Goal: Information Seeking & Learning: Check status

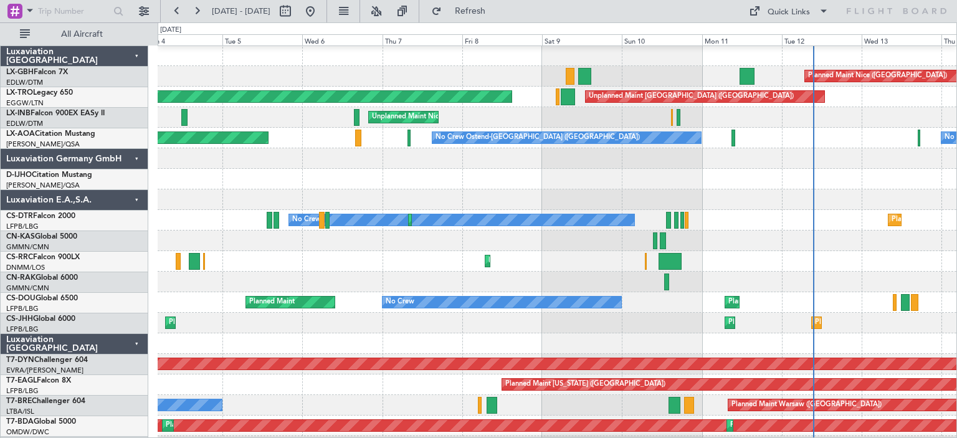
click at [824, 161] on div at bounding box center [557, 158] width 799 height 21
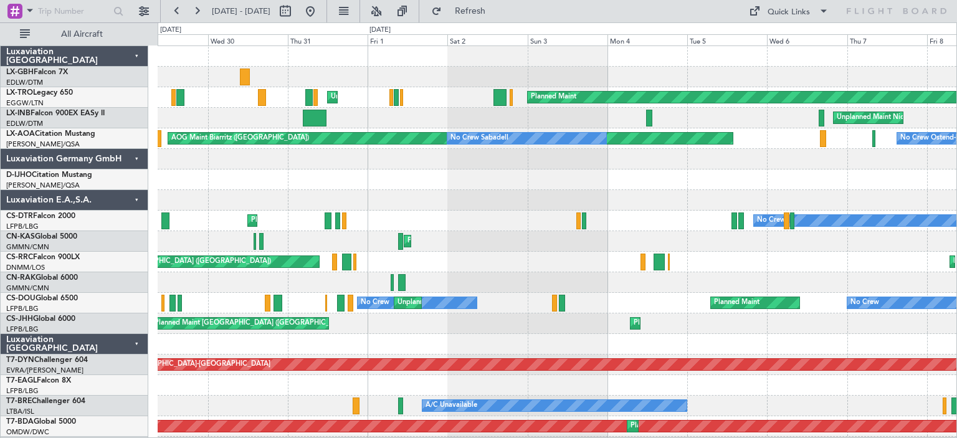
click at [202, 166] on div at bounding box center [557, 159] width 799 height 21
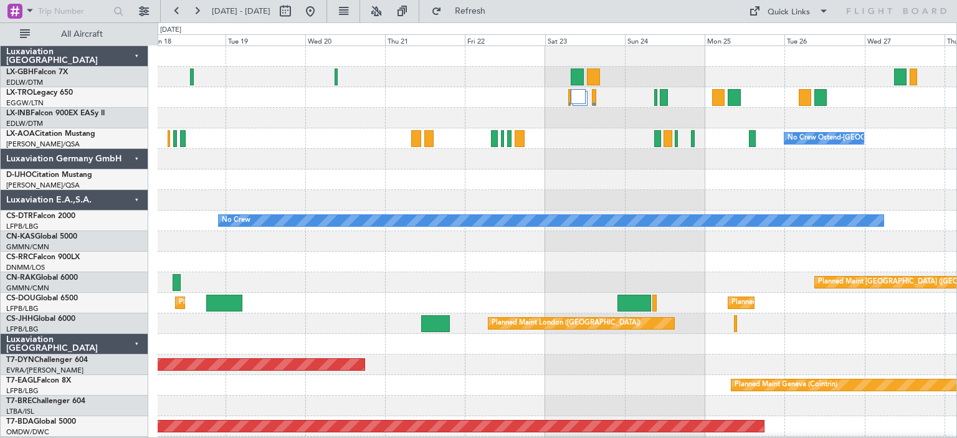
click at [223, 148] on div "No Crew Ostend-[GEOGRAPHIC_DATA] ([GEOGRAPHIC_DATA]) No Crew Ostend-[GEOGRAPHIC…" at bounding box center [557, 138] width 799 height 21
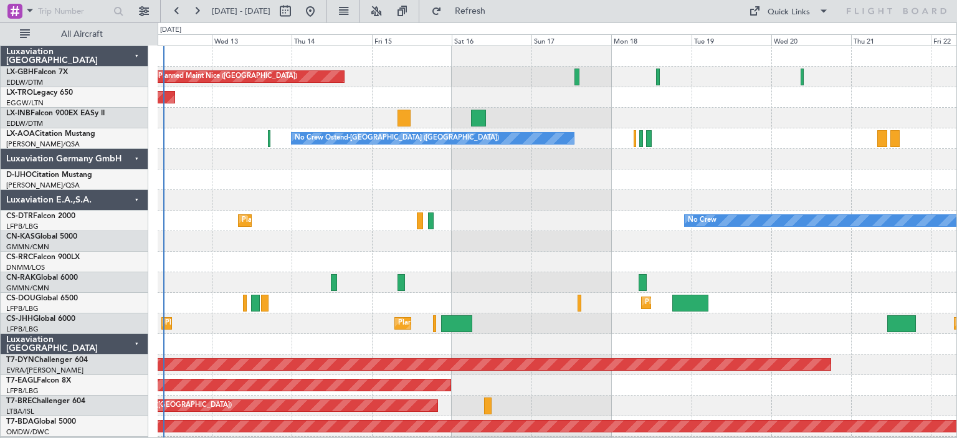
click at [733, 174] on div at bounding box center [557, 180] width 799 height 21
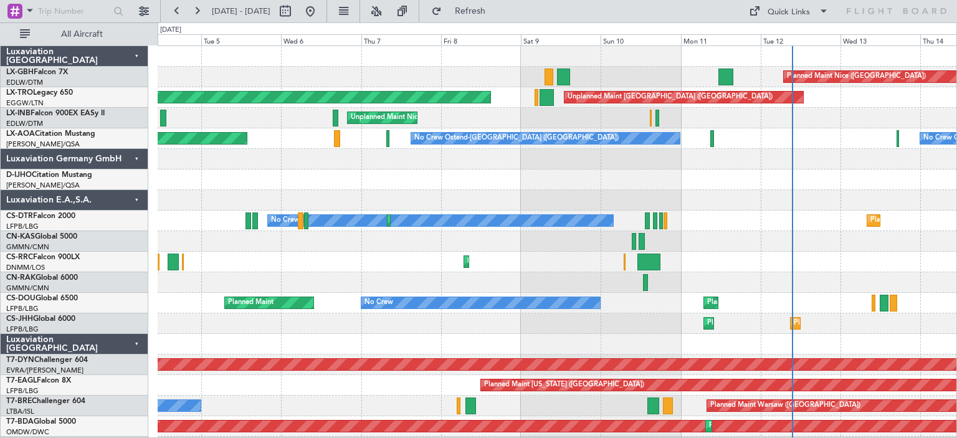
click at [951, 176] on div at bounding box center [557, 180] width 799 height 21
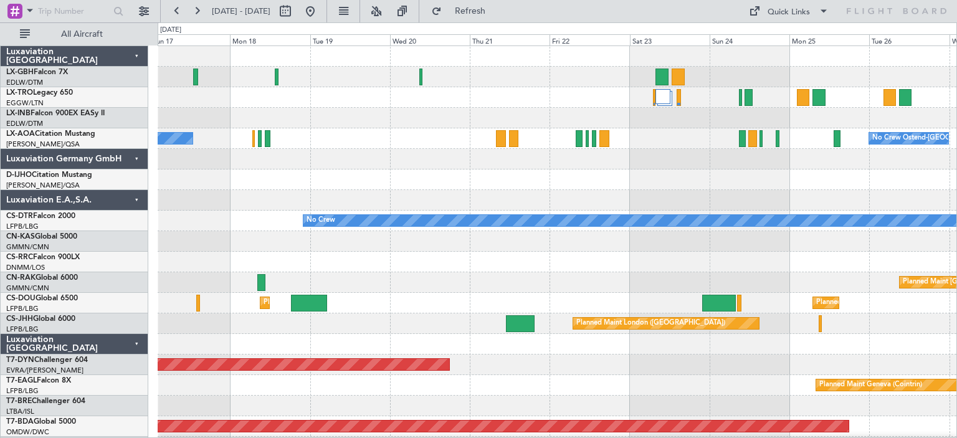
click at [105, 171] on div "Planned Maint Nice ([GEOGRAPHIC_DATA]) No Crew Ostend-[GEOGRAPHIC_DATA] (Ostend…" at bounding box center [478, 230] width 957 height 416
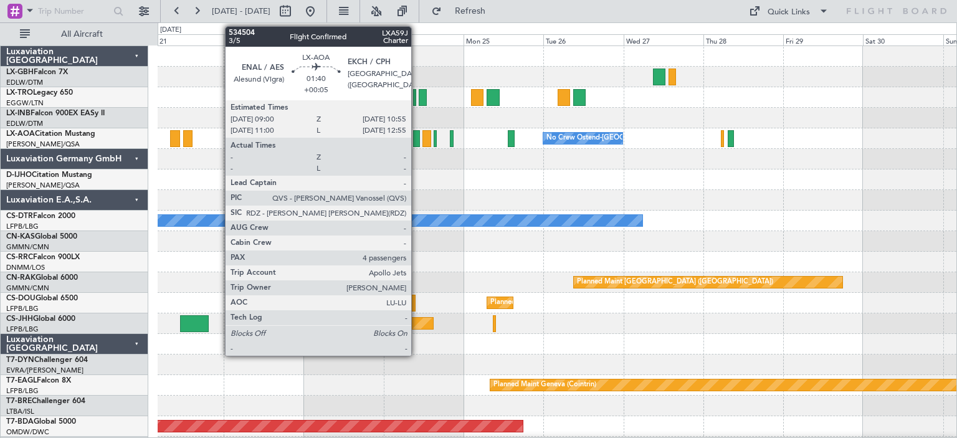
click at [417, 139] on div at bounding box center [416, 138] width 7 height 17
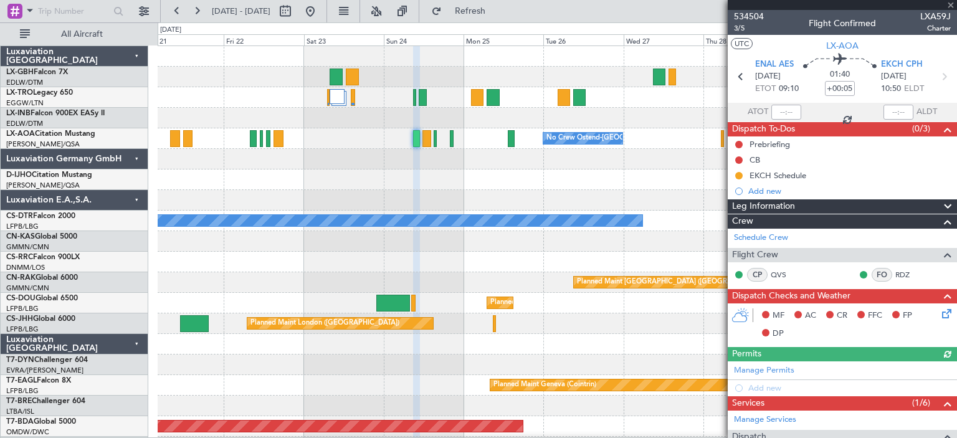
click at [752, 9] on div at bounding box center [842, 5] width 229 height 10
click at [752, 17] on span "534504" at bounding box center [749, 16] width 30 height 13
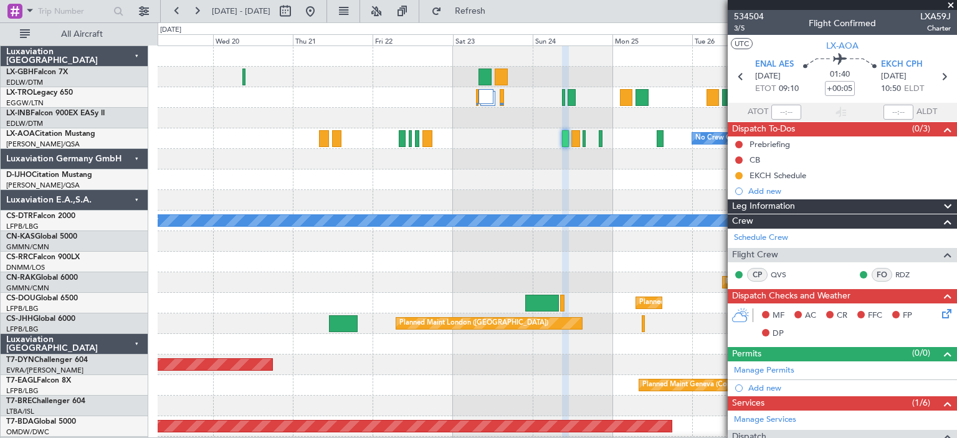
click at [404, 173] on div at bounding box center [557, 180] width 799 height 21
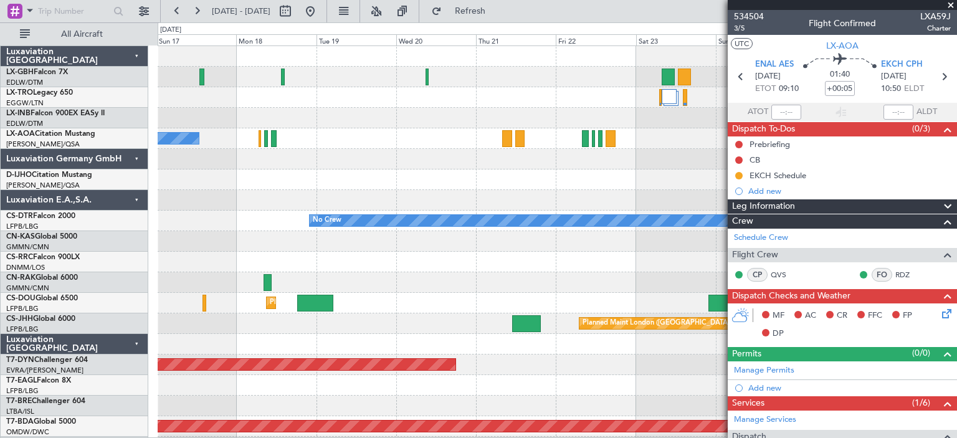
click at [527, 158] on div at bounding box center [557, 159] width 799 height 21
